Goal: Information Seeking & Learning: Learn about a topic

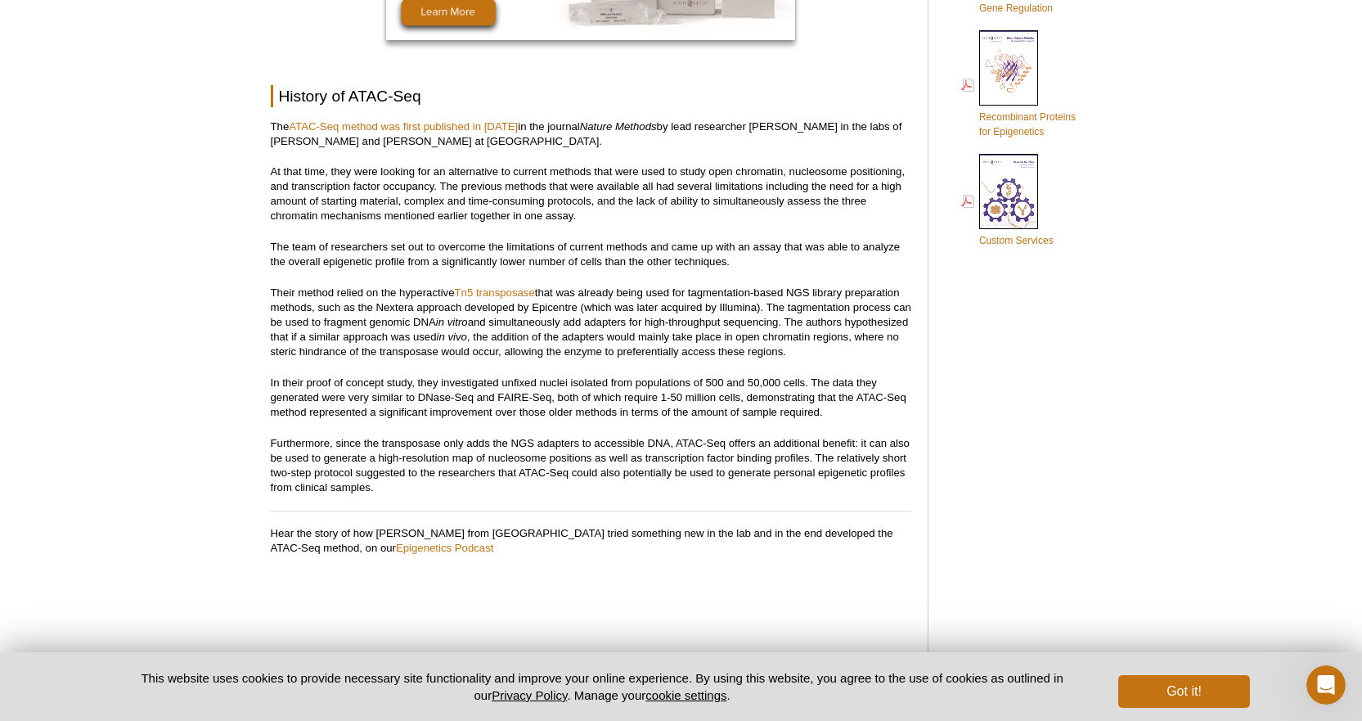
scroll to position [1162, 0]
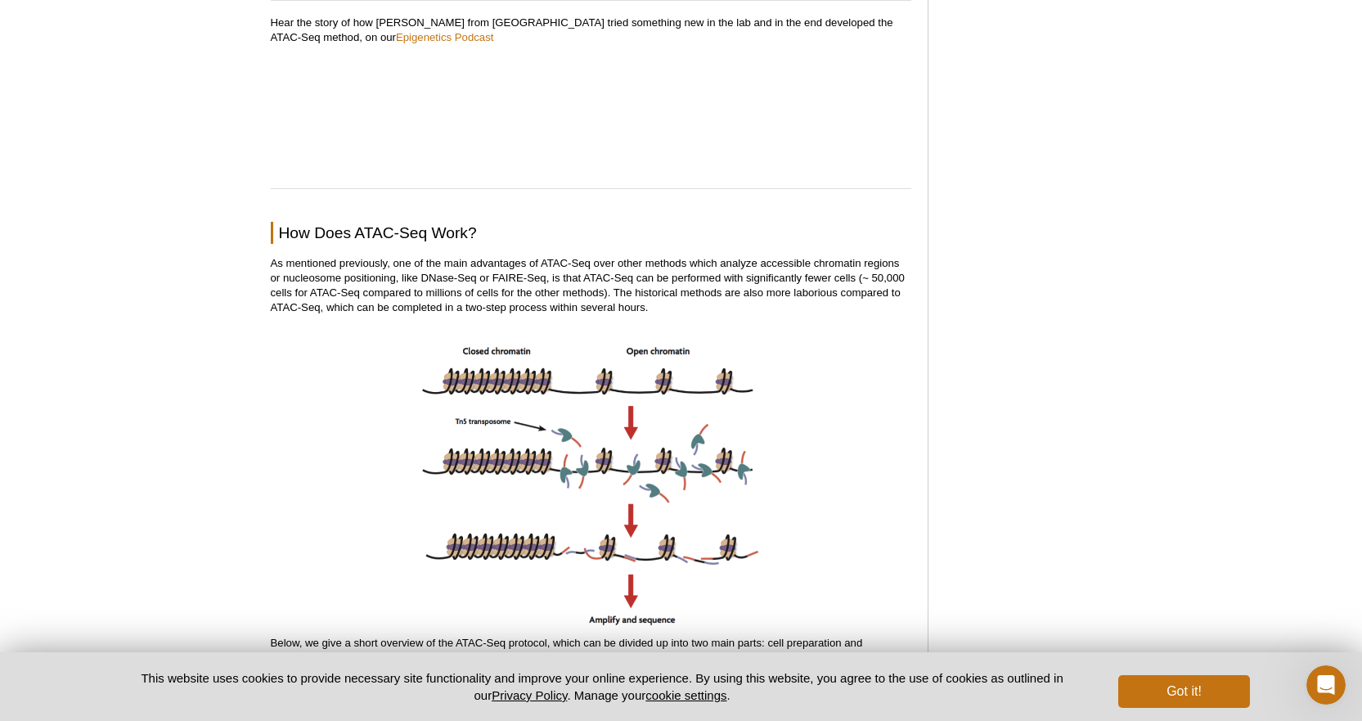
scroll to position [1653, 0]
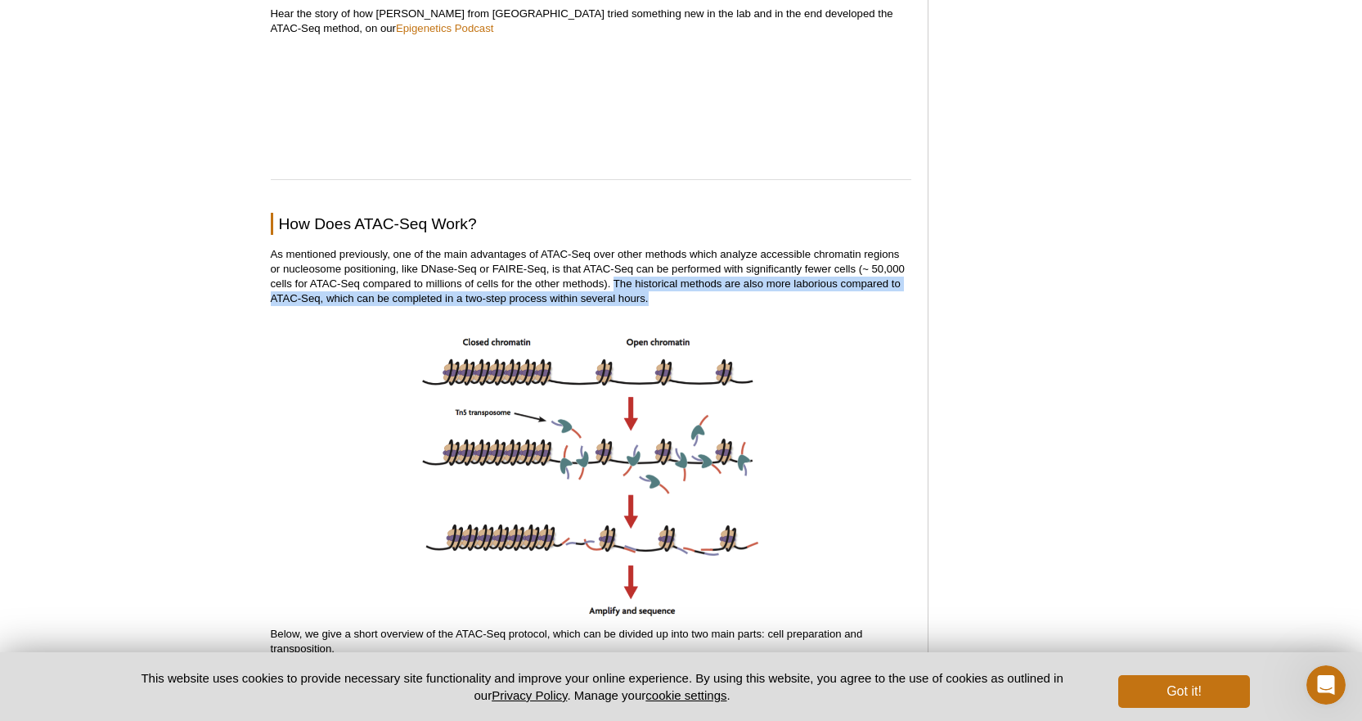
drag, startPoint x: 614, startPoint y: 286, endPoint x: 736, endPoint y: 296, distance: 121.5
click at [736, 296] on p "As mentioned previously, one of the main advantages of ATAC-Seq over other meth…" at bounding box center [591, 276] width 641 height 59
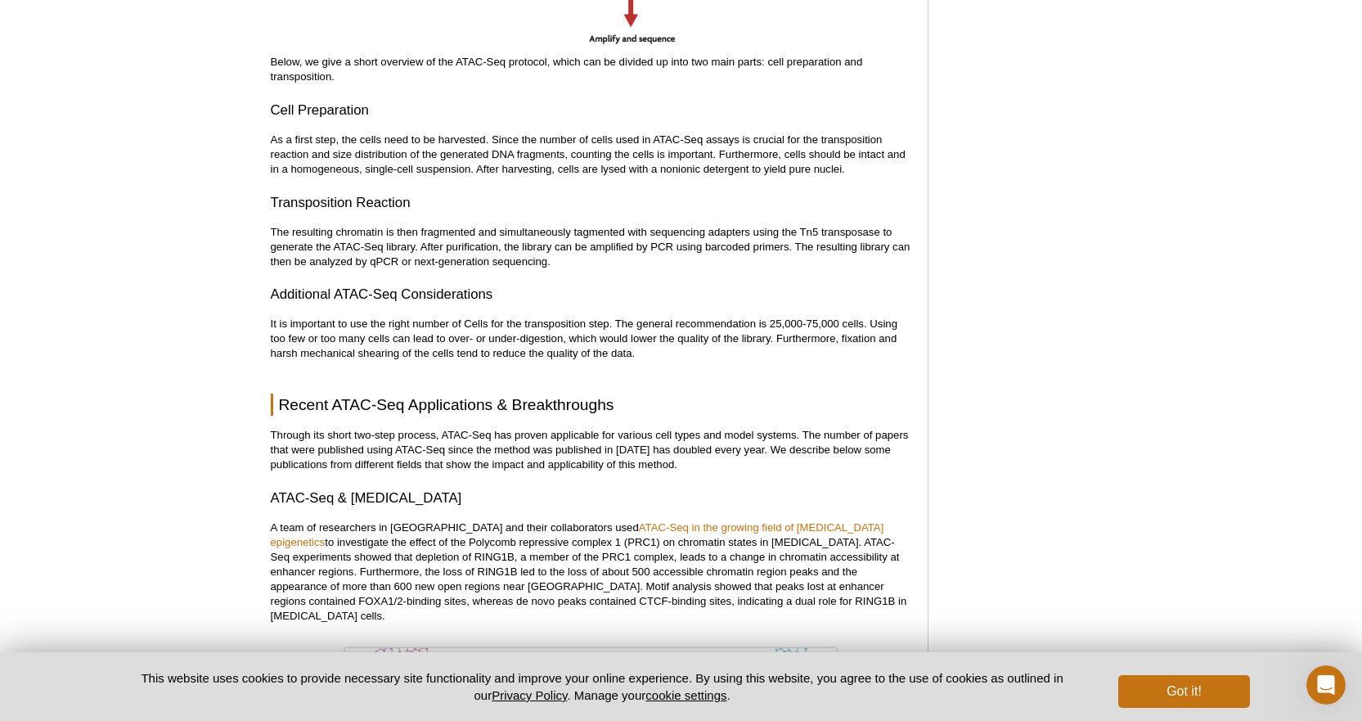
scroll to position [2226, 0]
drag, startPoint x: 443, startPoint y: 161, endPoint x: 781, endPoint y: 148, distance: 339.0
click at [781, 148] on p "As a first step, the cells need to be harvested. Since the number of cells used…" at bounding box center [591, 154] width 641 height 44
click at [755, 160] on p "As a first step, the cells need to be harvested. Since the number of cells used…" at bounding box center [591, 154] width 641 height 44
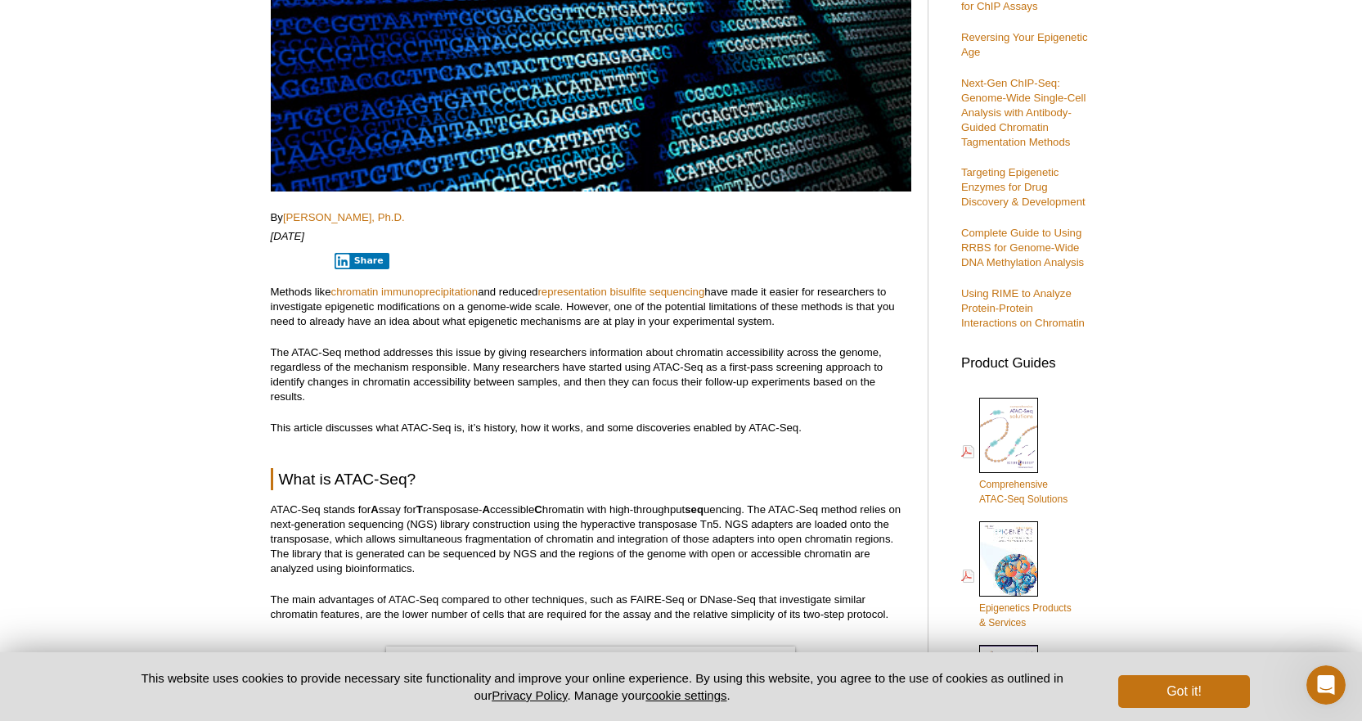
scroll to position [409, 0]
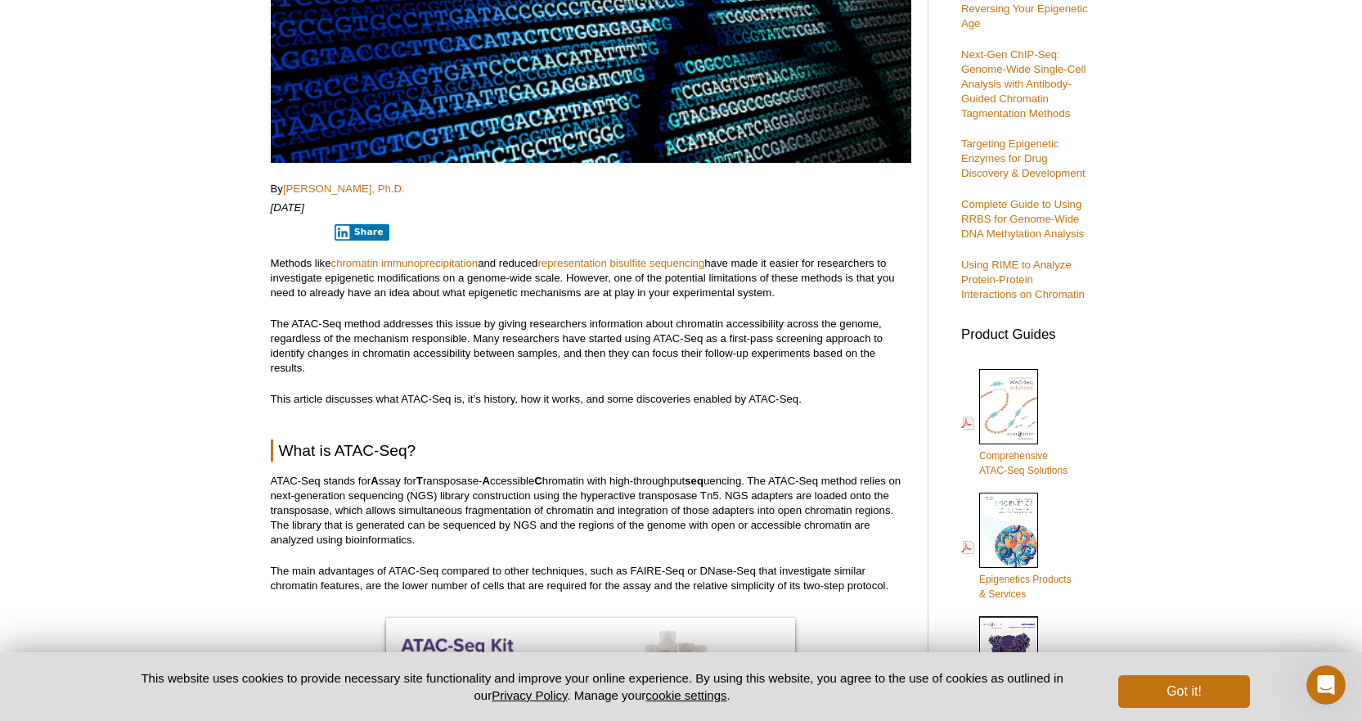
drag, startPoint x: 334, startPoint y: 287, endPoint x: 803, endPoint y: 291, distance: 469.7
click at [803, 291] on p "Methods like chromatin immunoprecipitation and reduced representation bisulfite…" at bounding box center [591, 278] width 641 height 44
click at [281, 336] on p "The ATAC-Seq method addresses this issue by giving researchers information abou…" at bounding box center [591, 346] width 641 height 59
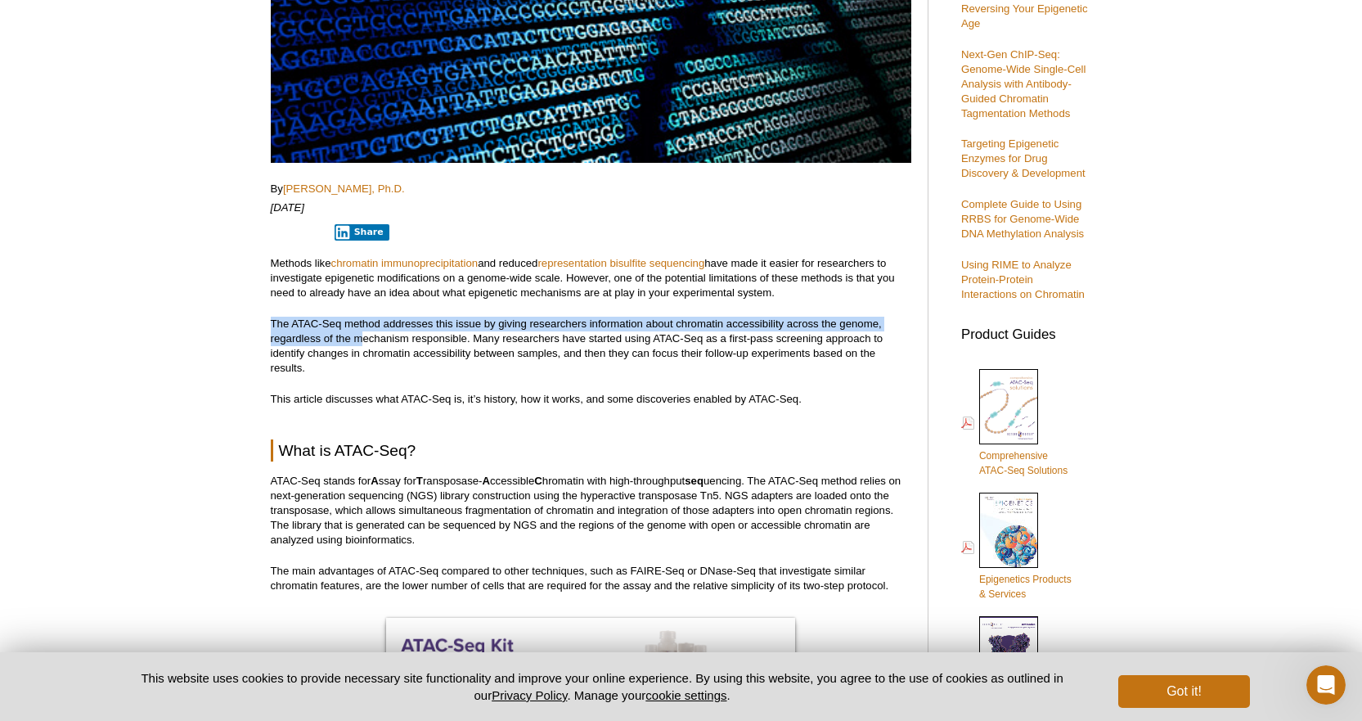
drag, startPoint x: 271, startPoint y: 322, endPoint x: 362, endPoint y: 334, distance: 91.5
click at [362, 334] on p "The ATAC-Seq method addresses this issue by giving researchers information abou…" at bounding box center [591, 346] width 641 height 59
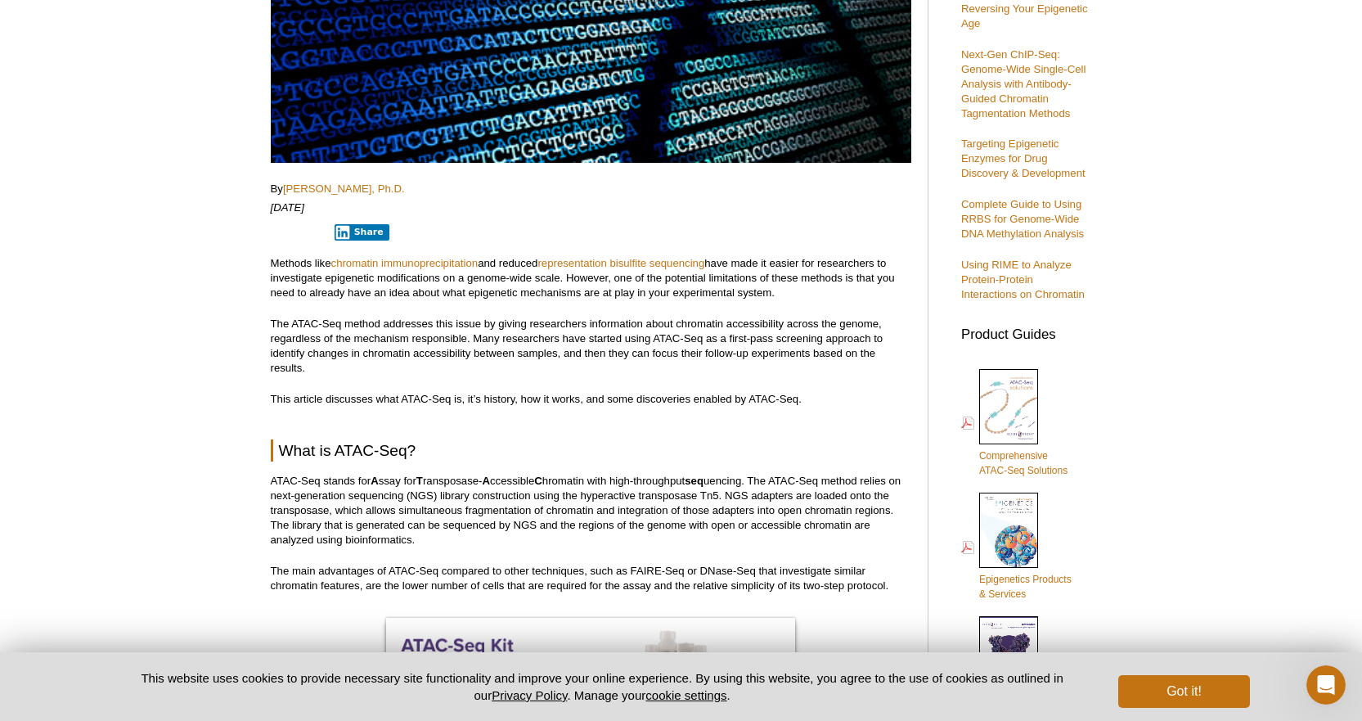
click at [271, 339] on p "The ATAC-Seq method addresses this issue by giving researchers information abou…" at bounding box center [591, 346] width 641 height 59
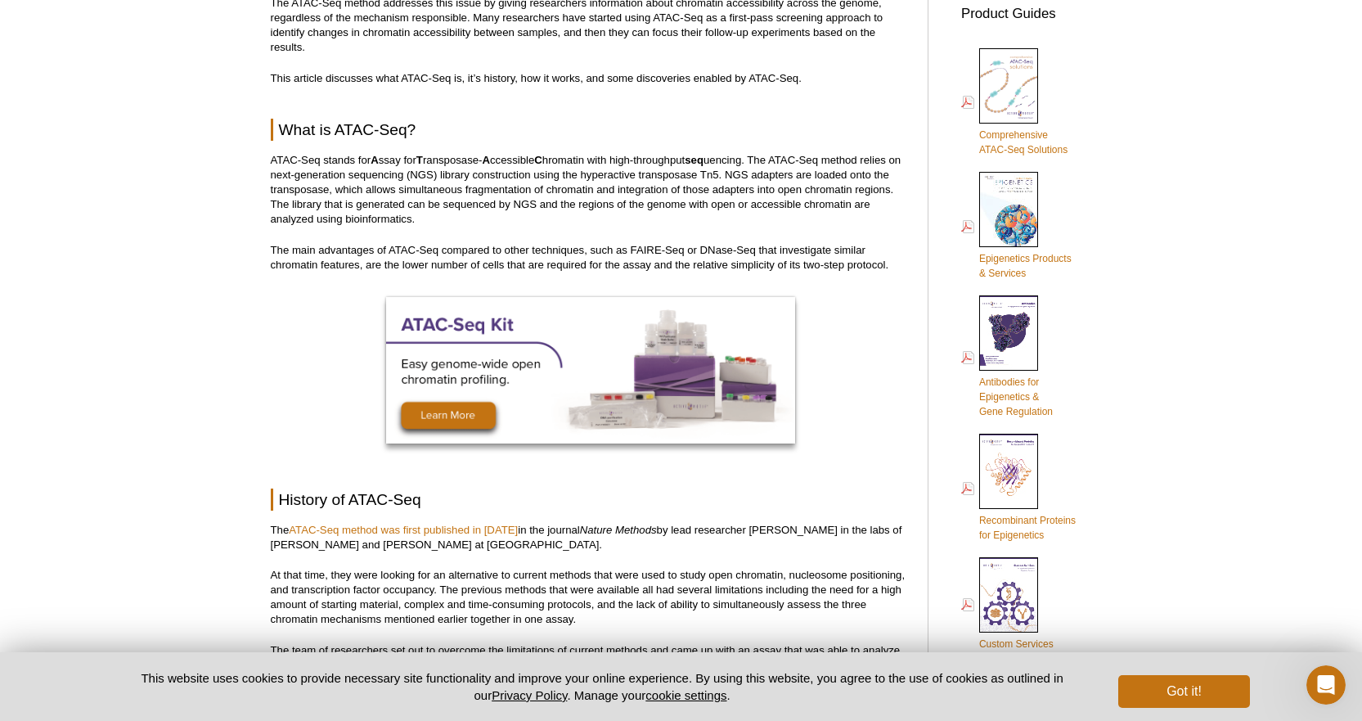
scroll to position [736, 0]
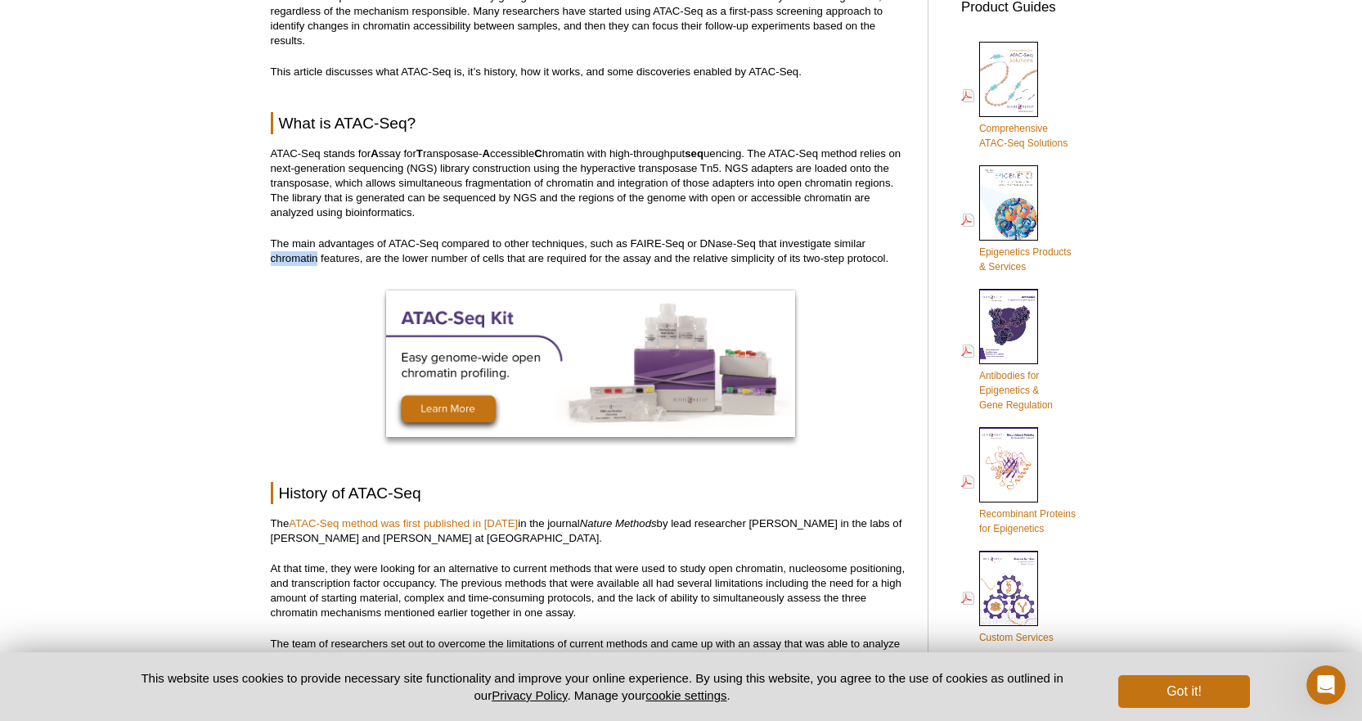
drag, startPoint x: 270, startPoint y: 255, endPoint x: 315, endPoint y: 257, distance: 45.0
click at [315, 257] on p "The main advantages of ATAC-Seq compared to other techniques, such as FAIRE-Seq…" at bounding box center [591, 250] width 641 height 29
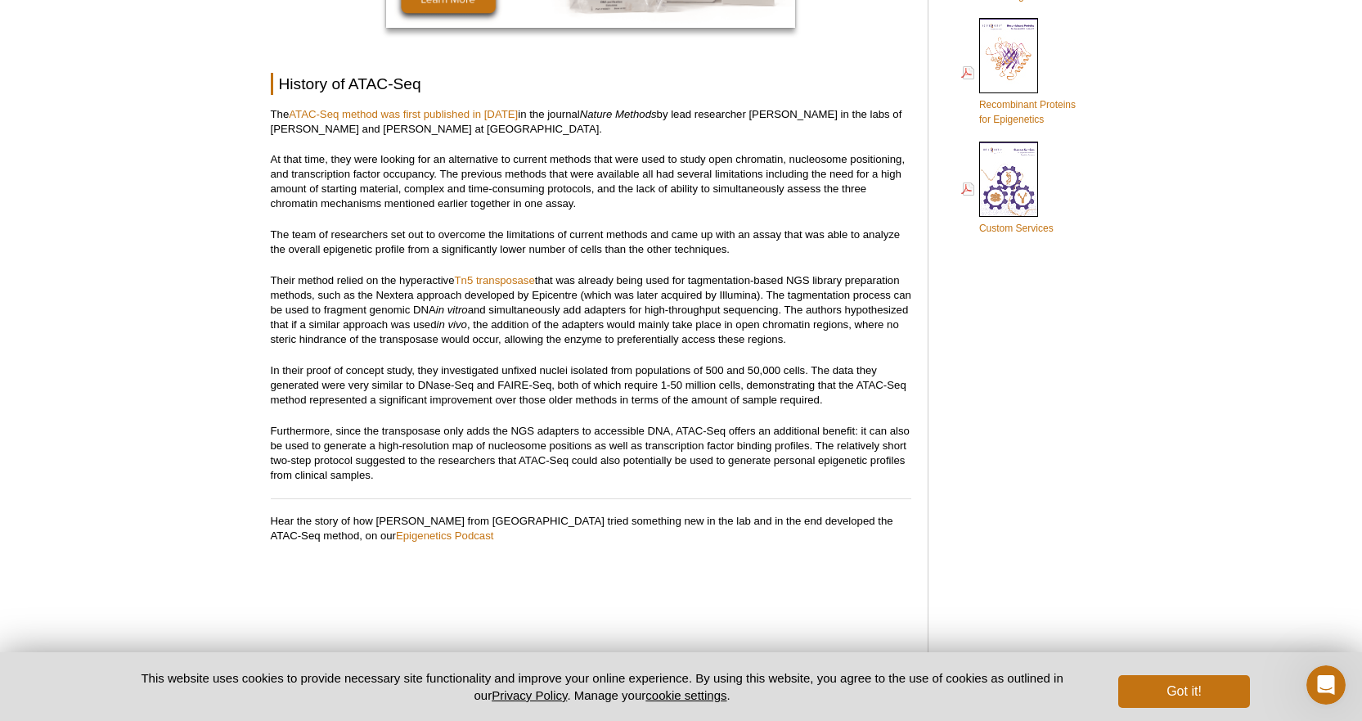
scroll to position [1227, 0]
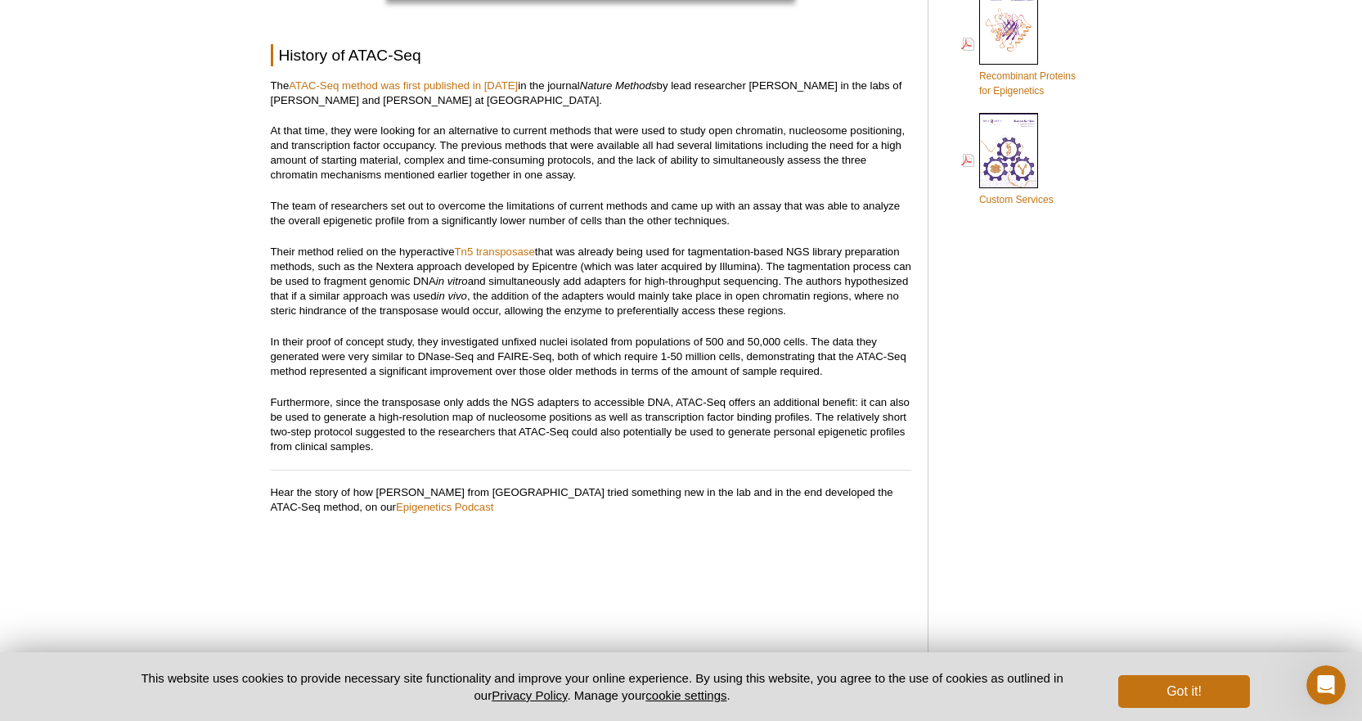
scroll to position [1146, 0]
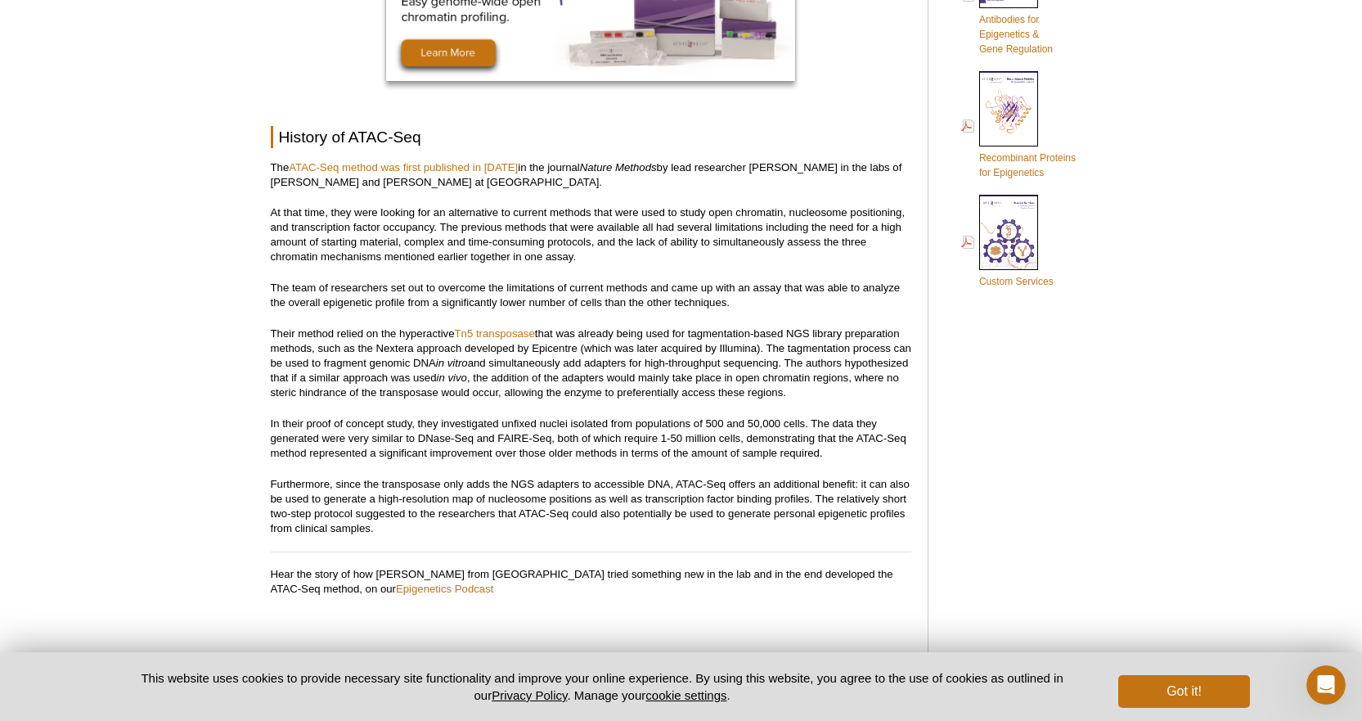
scroll to position [1064, 0]
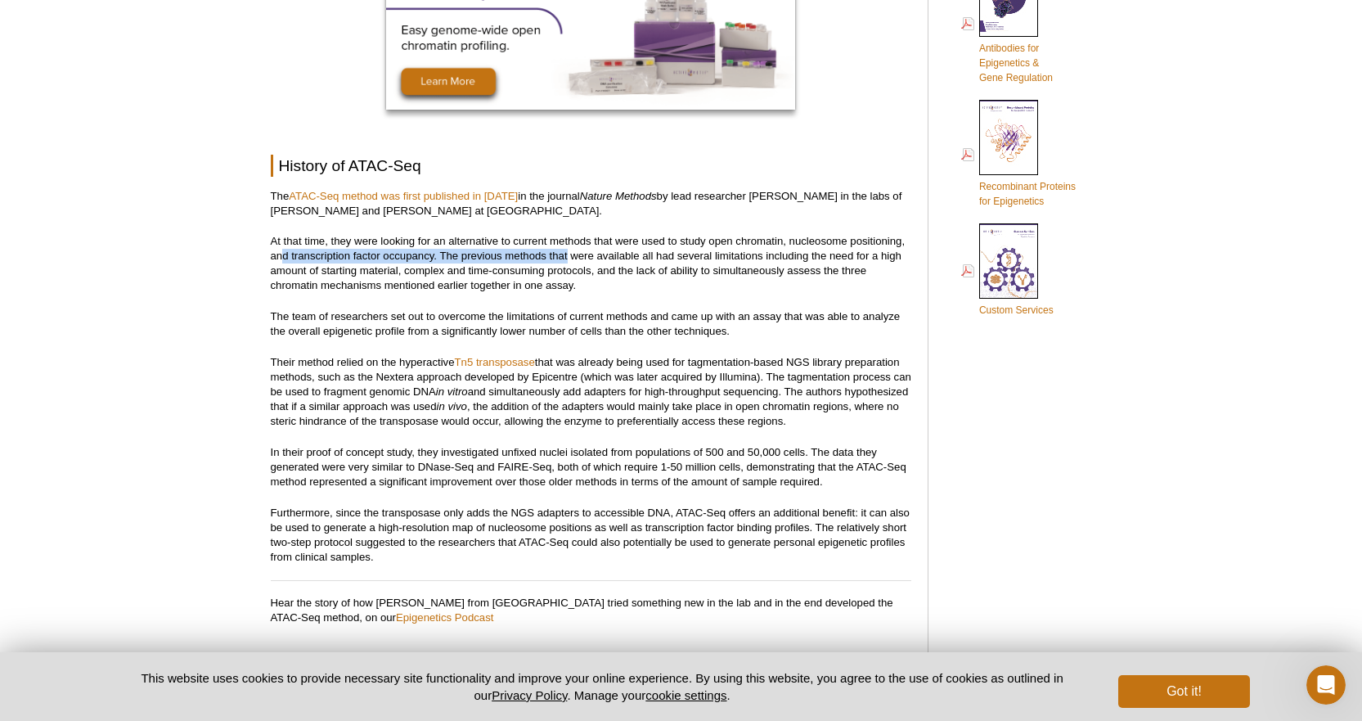
drag, startPoint x: 280, startPoint y: 252, endPoint x: 569, endPoint y: 256, distance: 288.9
click at [569, 256] on p "At that time, they were looking for an alternative to current methods that were…" at bounding box center [591, 263] width 641 height 59
click at [539, 251] on p "At that time, they were looking for an alternative to current methods that were…" at bounding box center [591, 263] width 641 height 59
click at [437, 258] on p "At that time, they were looking for an alternative to current methods that were…" at bounding box center [591, 263] width 641 height 59
click at [458, 291] on p "At that time, they were looking for an alternative to current methods that were…" at bounding box center [591, 263] width 641 height 59
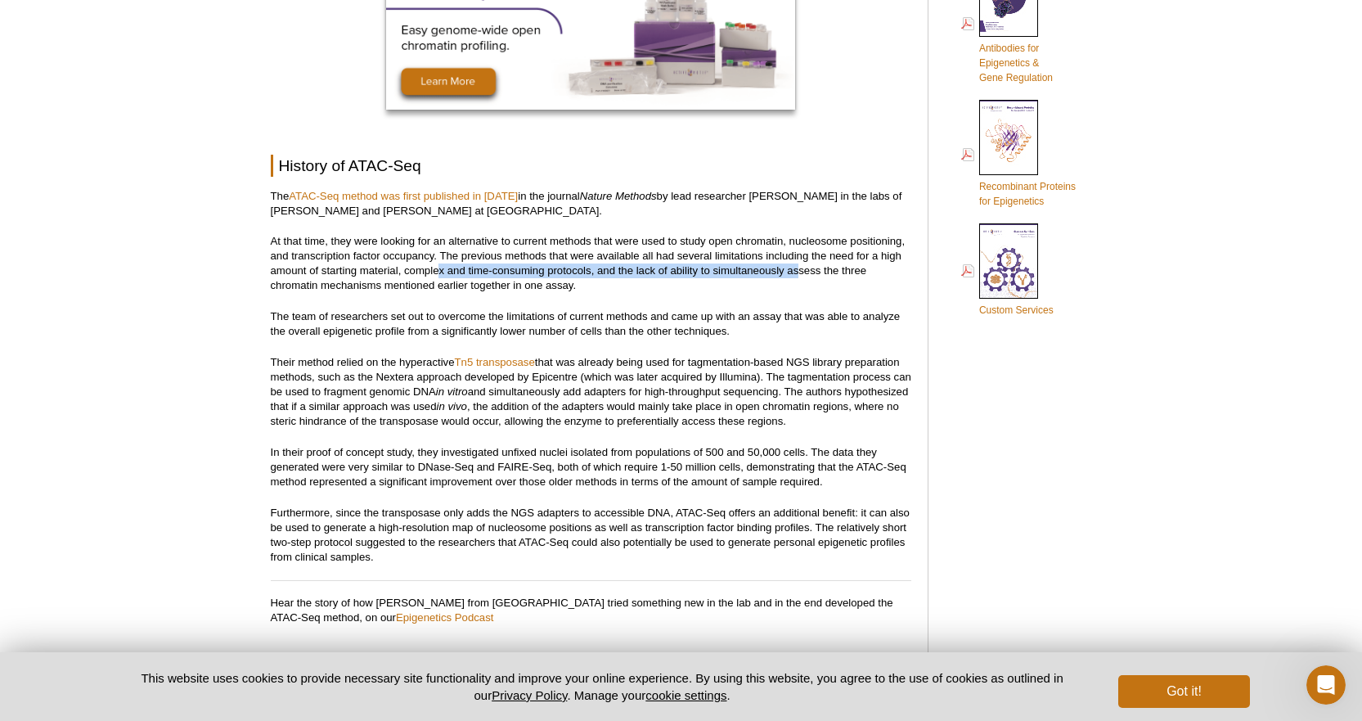
drag, startPoint x: 445, startPoint y: 268, endPoint x: 801, endPoint y: 270, distance: 355.9
click at [801, 270] on p "At that time, they were looking for an alternative to current methods that were…" at bounding box center [591, 263] width 641 height 59
click at [796, 292] on p "At that time, they were looking for an alternative to current methods that were…" at bounding box center [591, 263] width 641 height 59
